Goal: Information Seeking & Learning: Check status

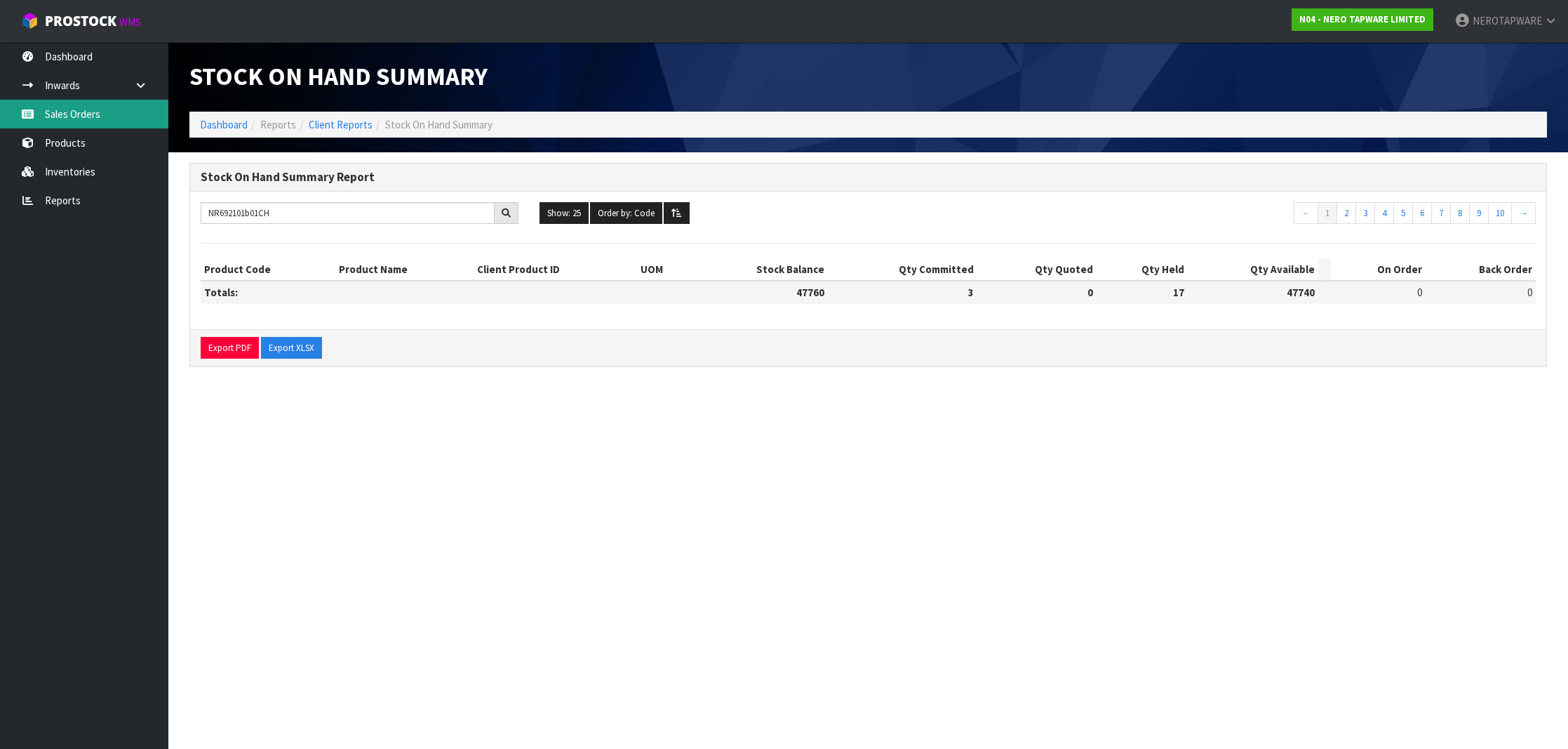
type input "NR692101b01CH"
click at [87, 124] on link "Sales Orders" at bounding box center [84, 113] width 168 height 29
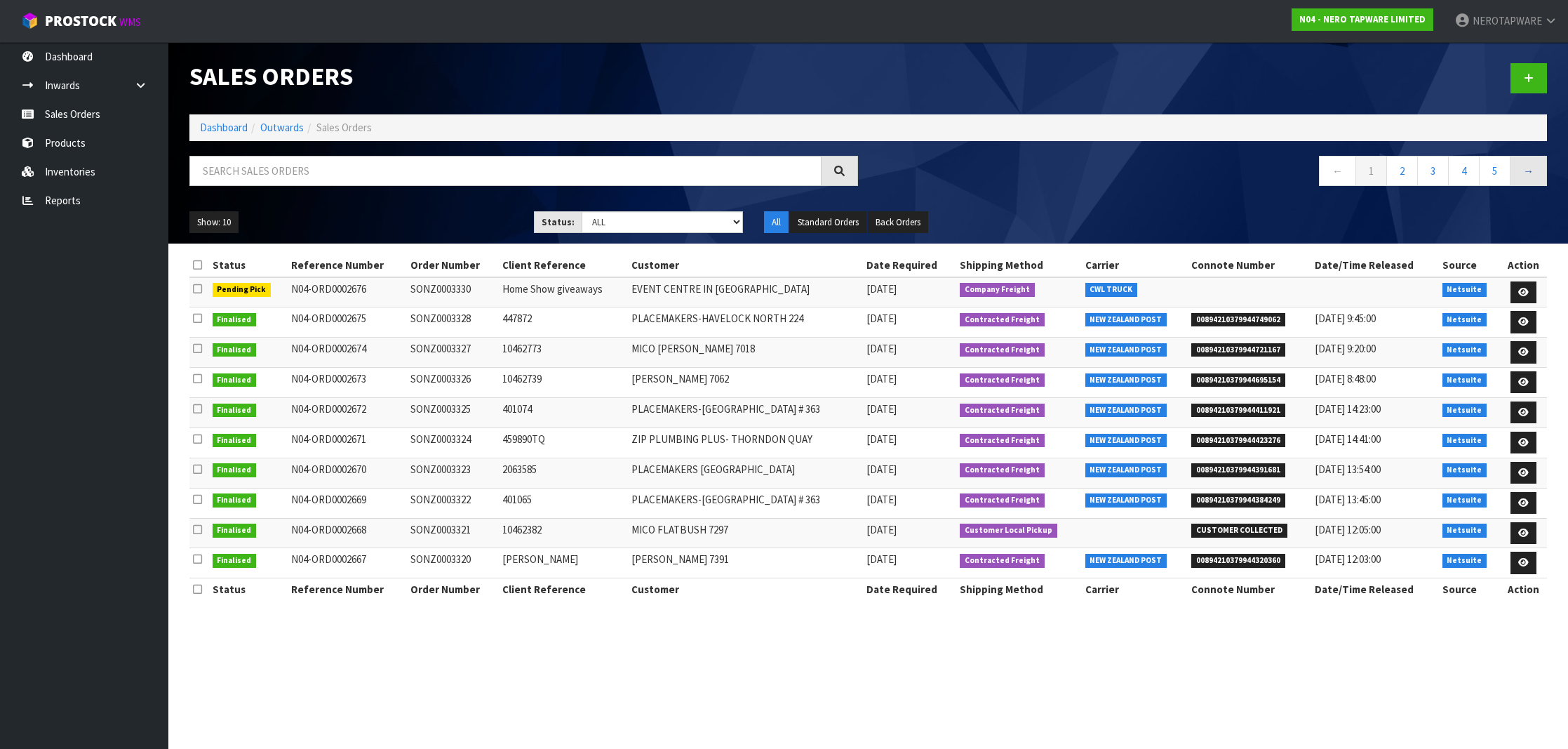
click at [1529, 177] on link "→" at bounding box center [1528, 171] width 37 height 30
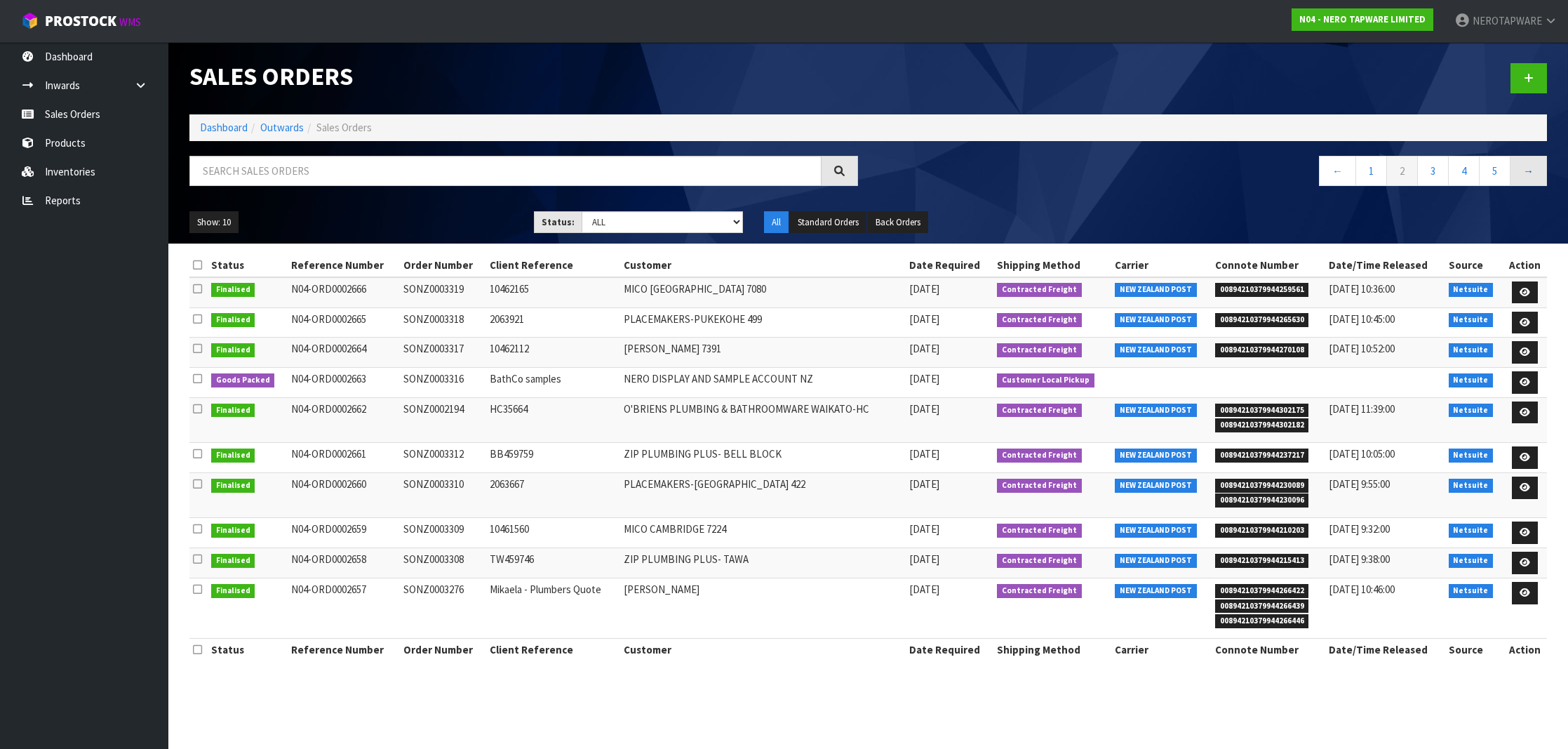
click at [1535, 173] on link "→" at bounding box center [1528, 171] width 37 height 30
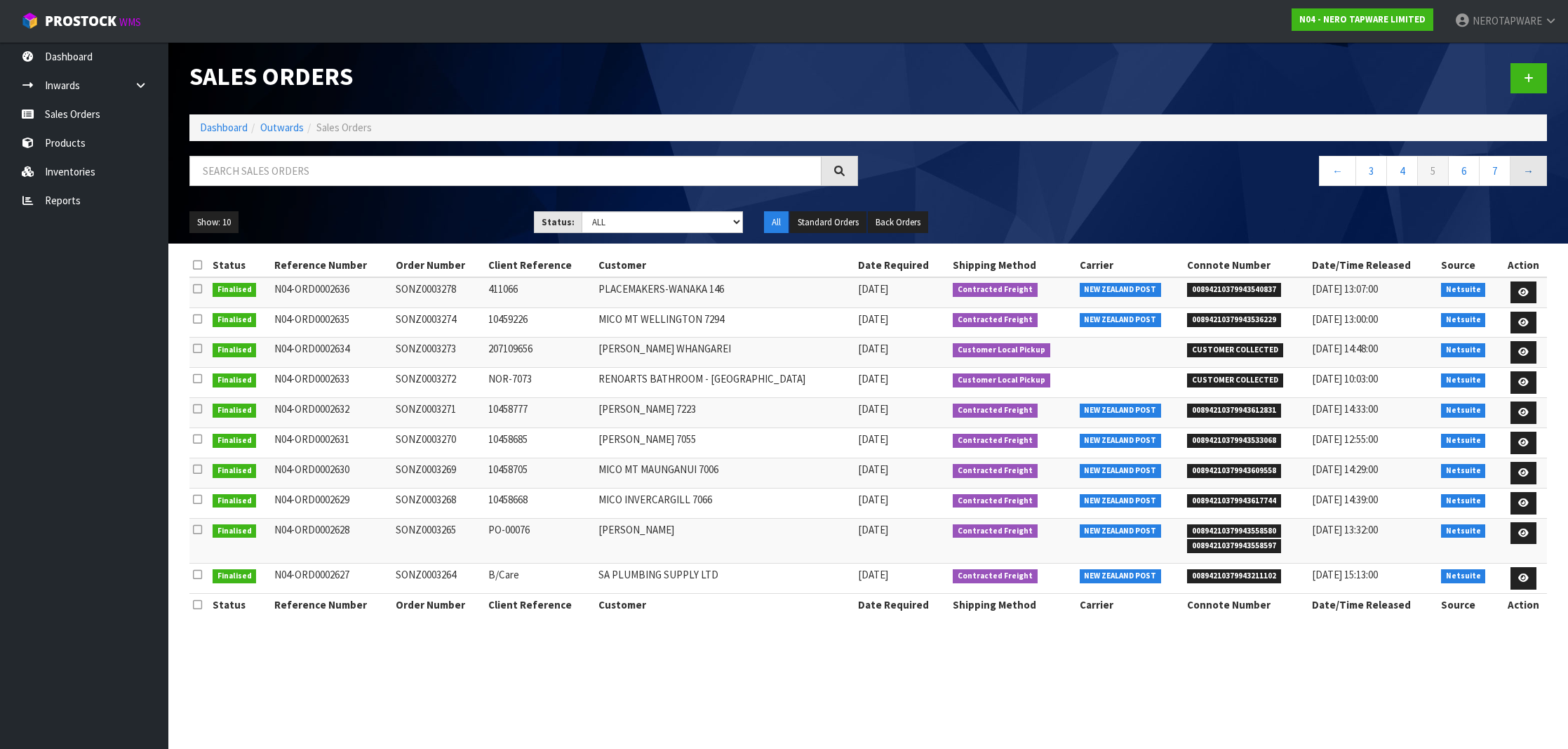
click at [1535, 173] on link "→" at bounding box center [1528, 171] width 37 height 30
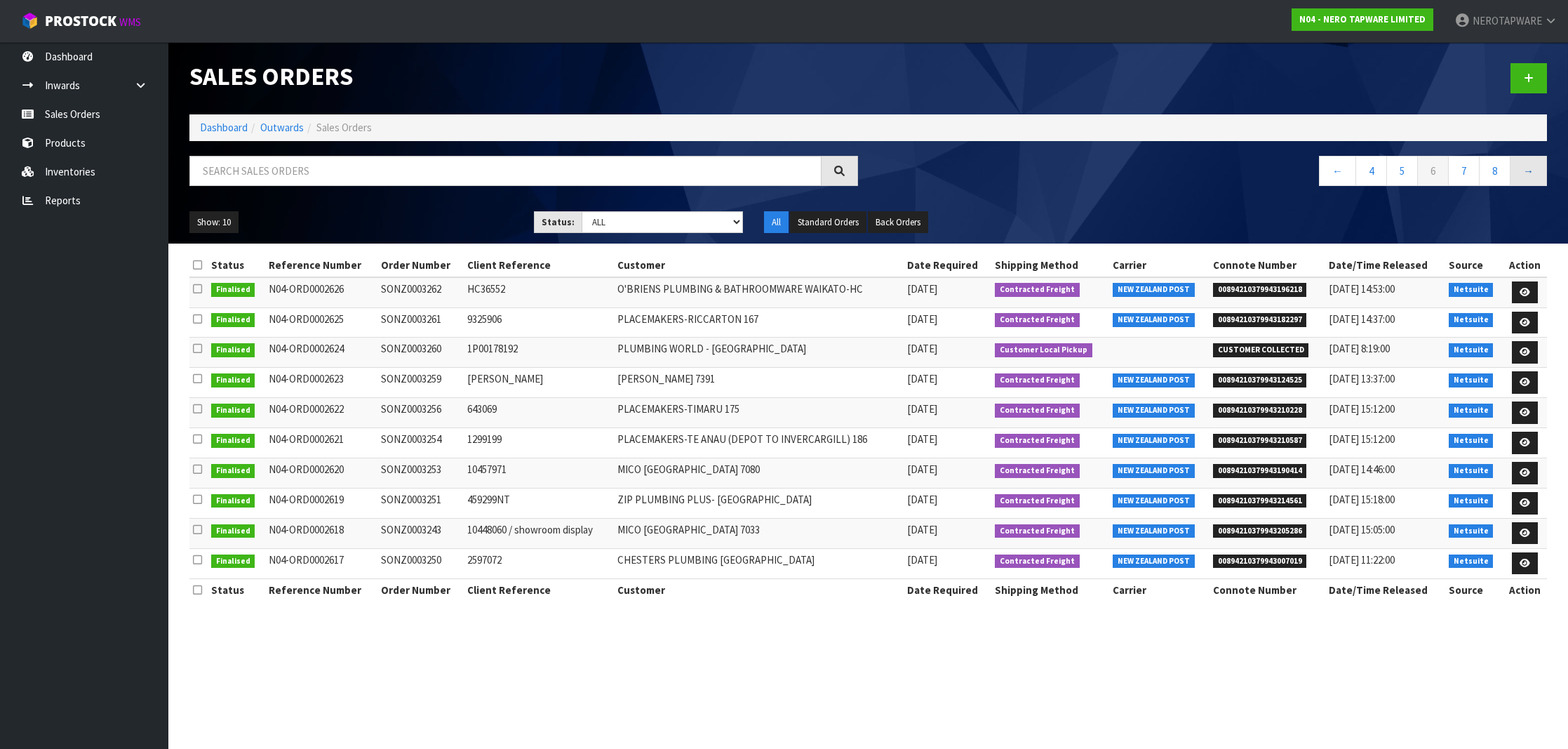
click at [1536, 173] on link "→" at bounding box center [1528, 171] width 37 height 30
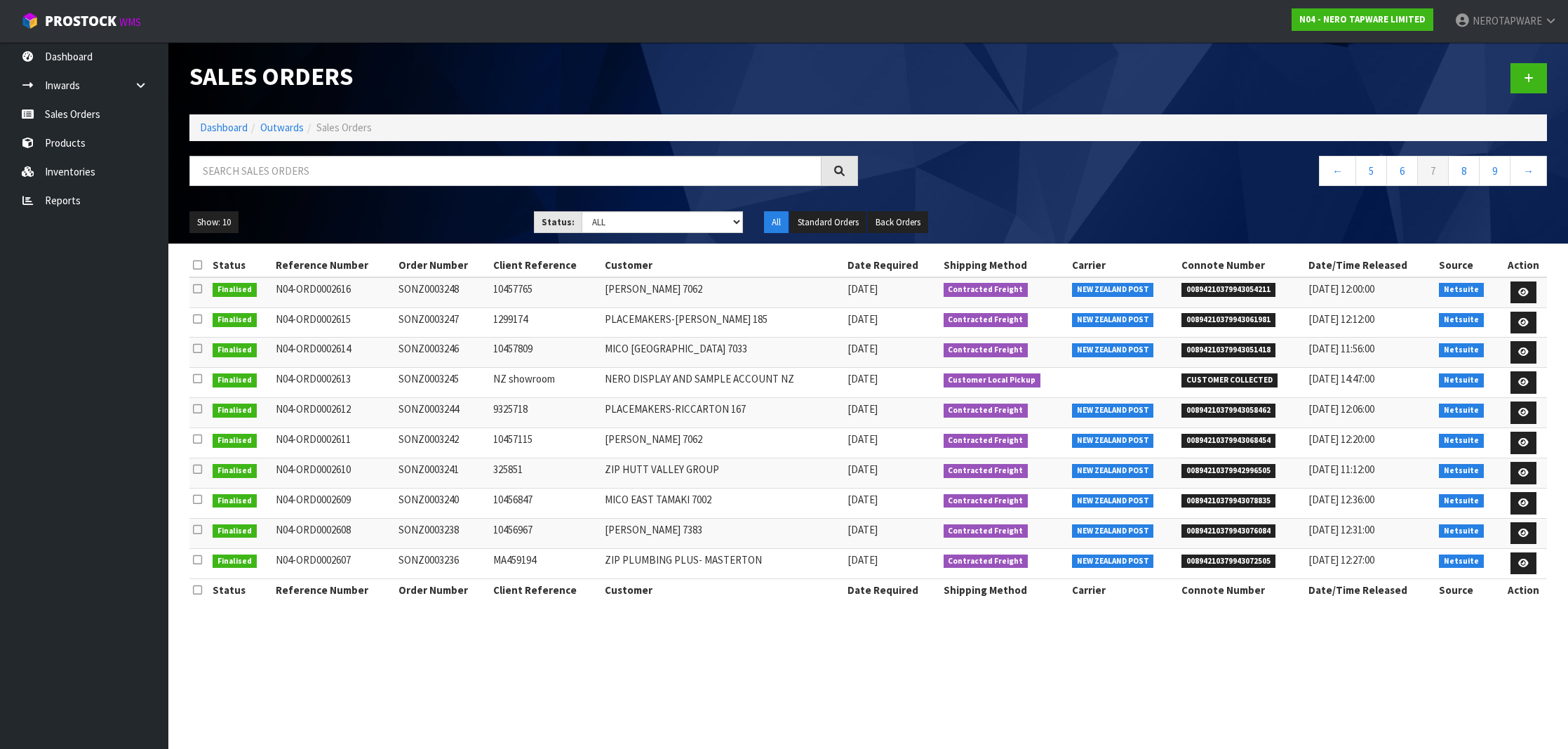
click at [1253, 496] on span "00894210379943078835" at bounding box center [1228, 501] width 94 height 14
copy span "00894210379943078835"
click at [454, 499] on td "SONZ0003240" at bounding box center [443, 504] width 95 height 30
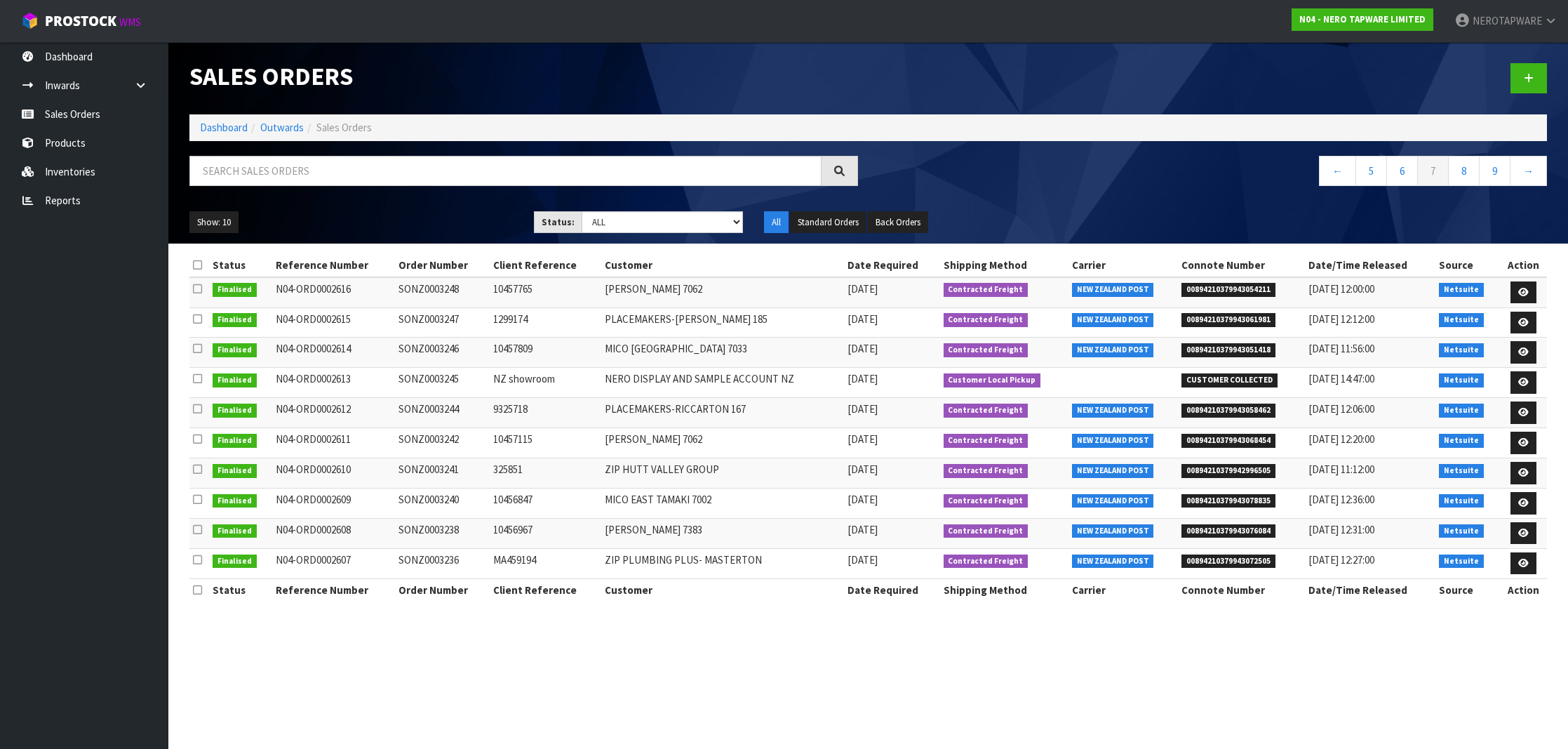
copy td "SONZ0003240"
click at [1257, 527] on span "00894210379943076084" at bounding box center [1228, 531] width 94 height 14
copy span "00894210379943076084"
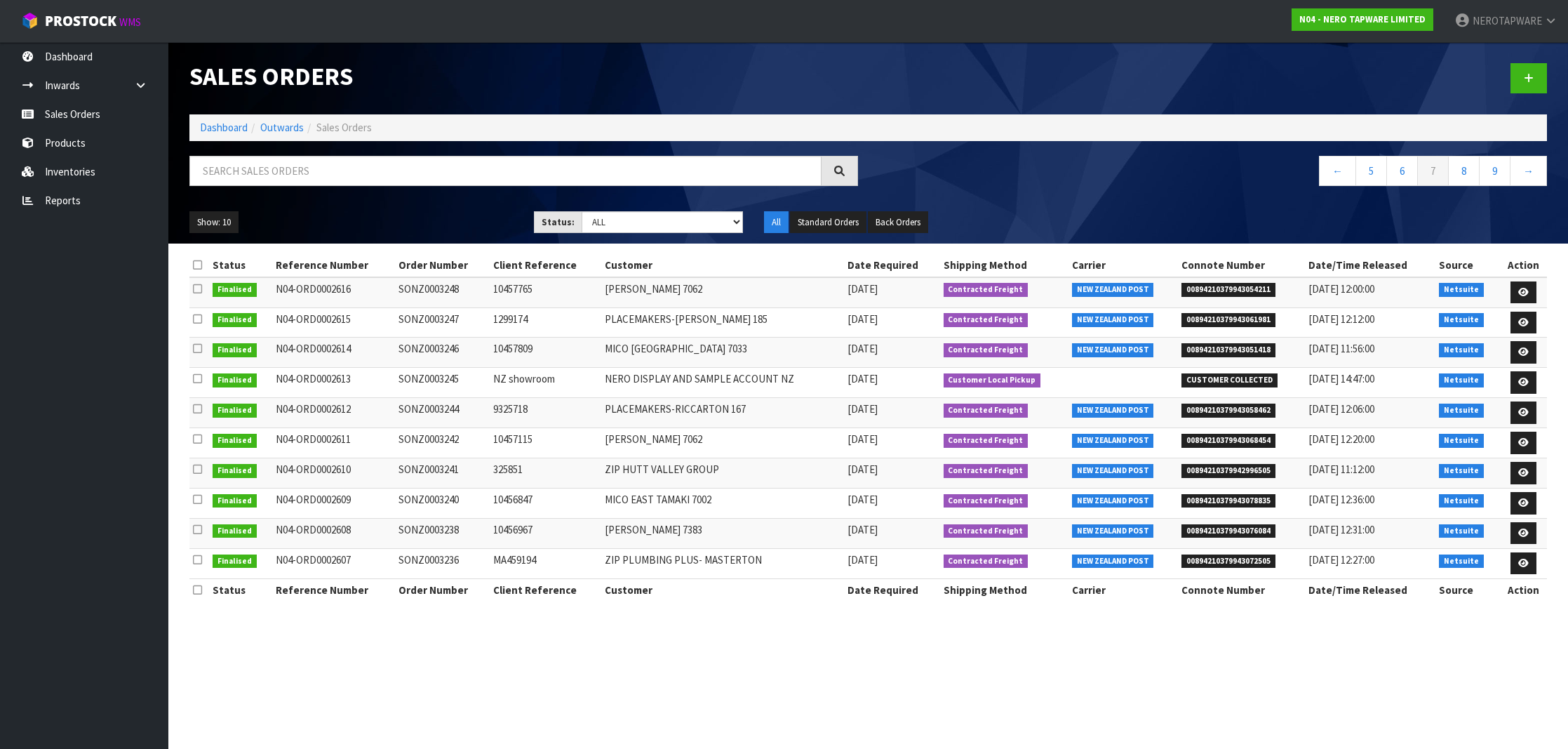
click at [419, 529] on td "SONZ0003238" at bounding box center [443, 532] width 95 height 30
copy td "SONZ0003238"
click at [1254, 555] on span "00894210379943072505" at bounding box center [1228, 561] width 94 height 14
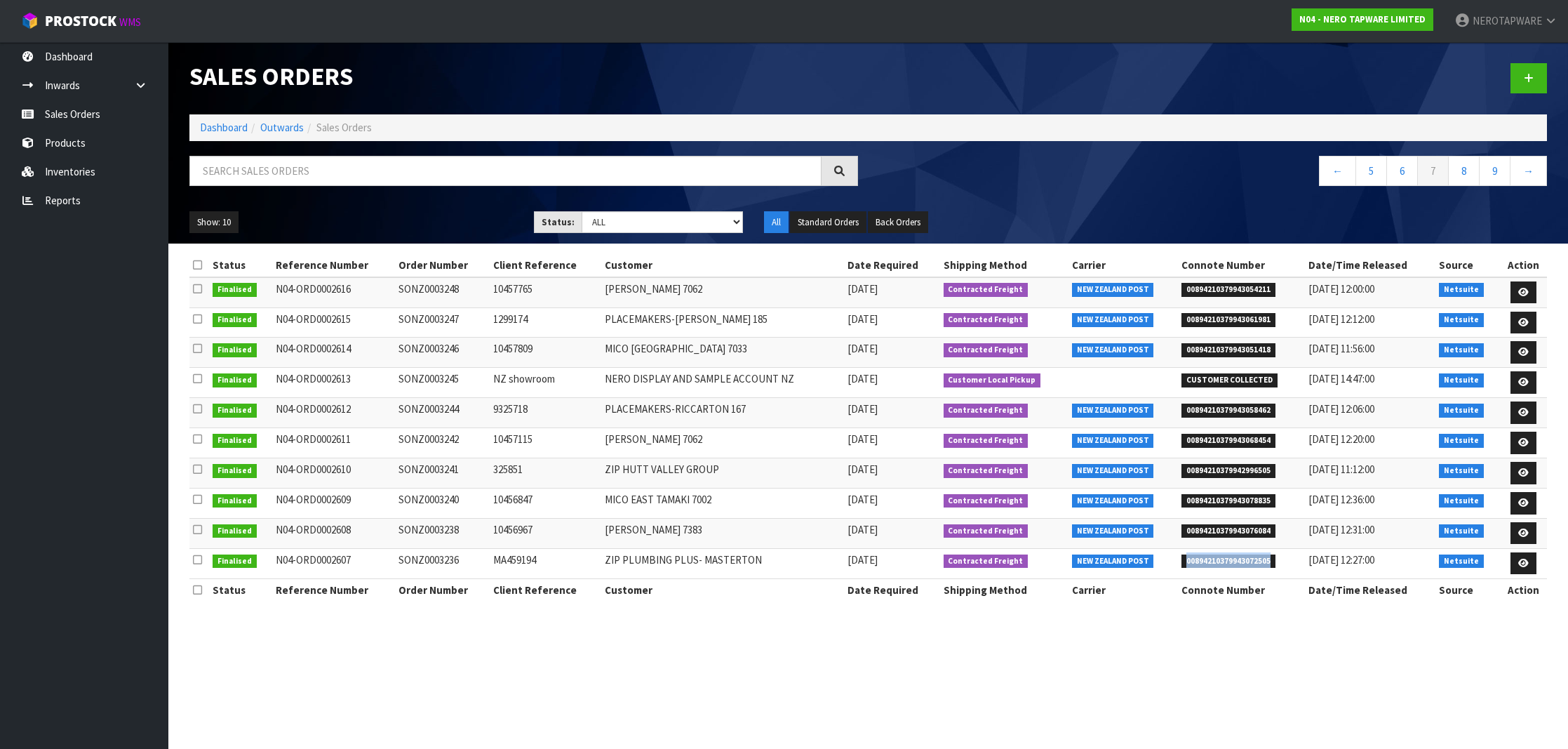
click at [1254, 555] on span "00894210379943072505" at bounding box center [1228, 561] width 94 height 14
copy span "00894210379943072505"
click at [1228, 557] on span "00894210379943072505" at bounding box center [1228, 561] width 94 height 14
click at [1467, 174] on link "8" at bounding box center [1463, 171] width 32 height 30
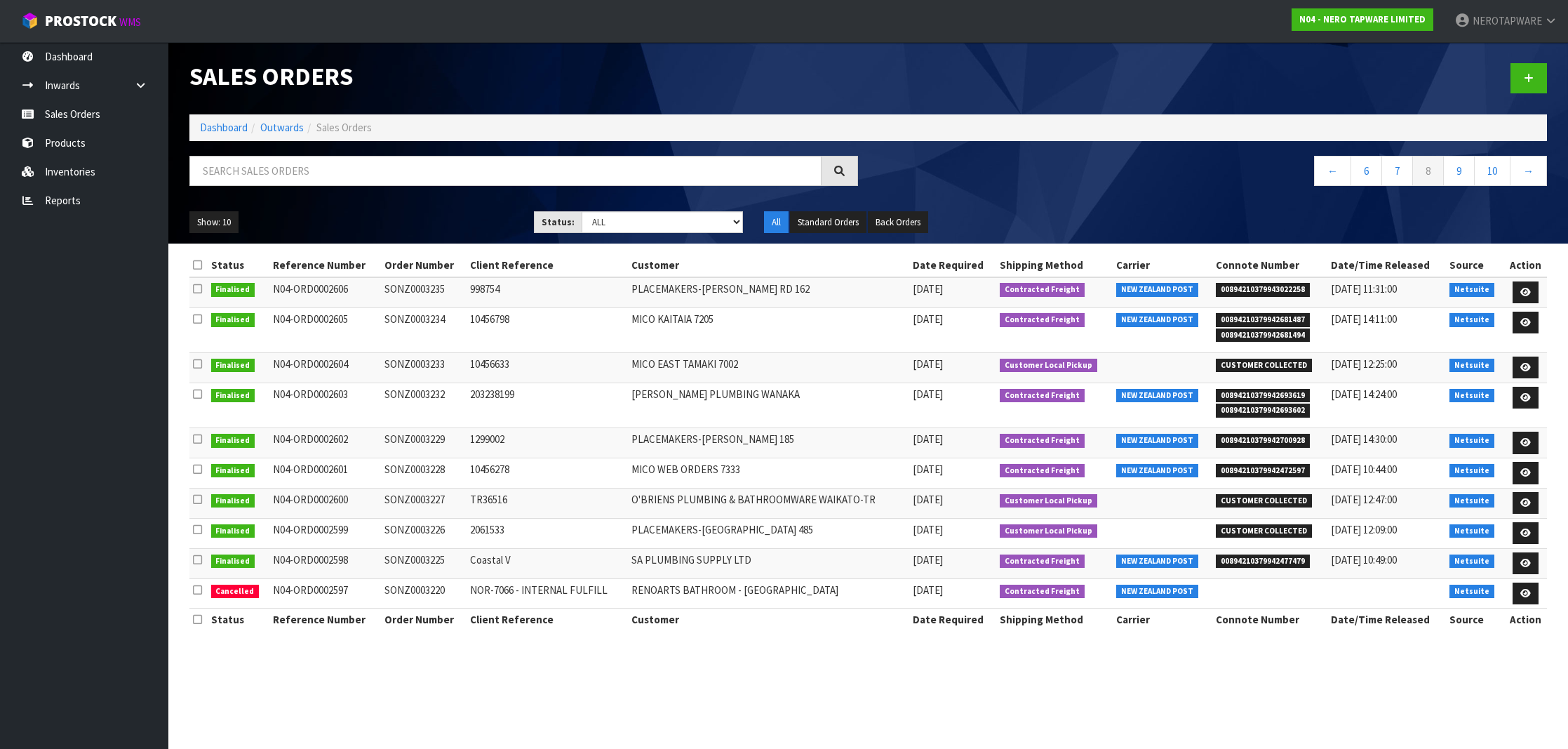
click at [1246, 287] on span "00894210379943022258" at bounding box center [1263, 289] width 94 height 14
copy span "00894210379943022258"
click at [1263, 318] on span "00894210379942681487" at bounding box center [1263, 320] width 94 height 14
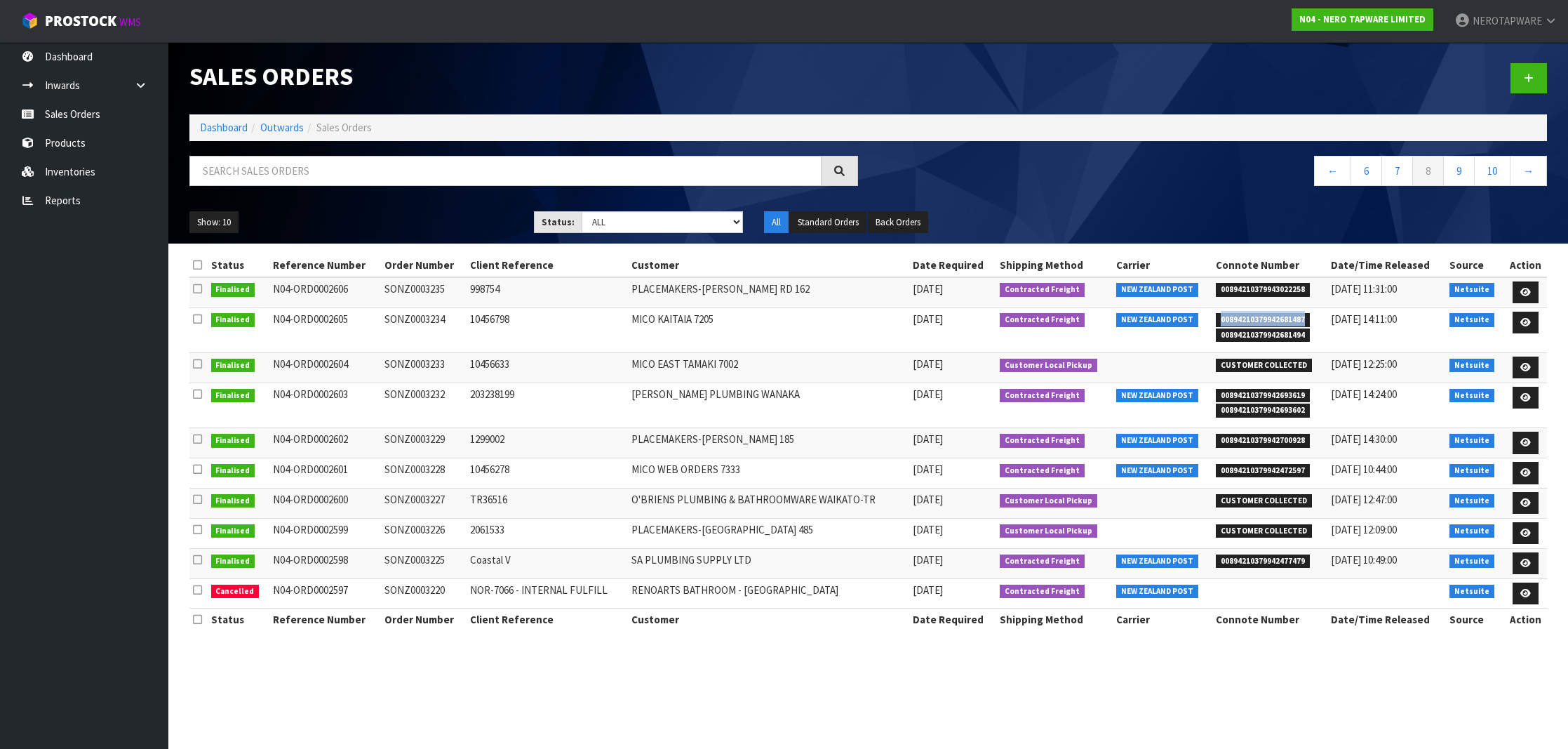
click at [1263, 318] on span "00894210379942681487" at bounding box center [1263, 320] width 94 height 14
copy span "00894210379942681487"
click at [422, 319] on td "SONZ0003234" at bounding box center [423, 329] width 85 height 45
copy td "SONZ0003234"
